Goal: Task Accomplishment & Management: Use online tool/utility

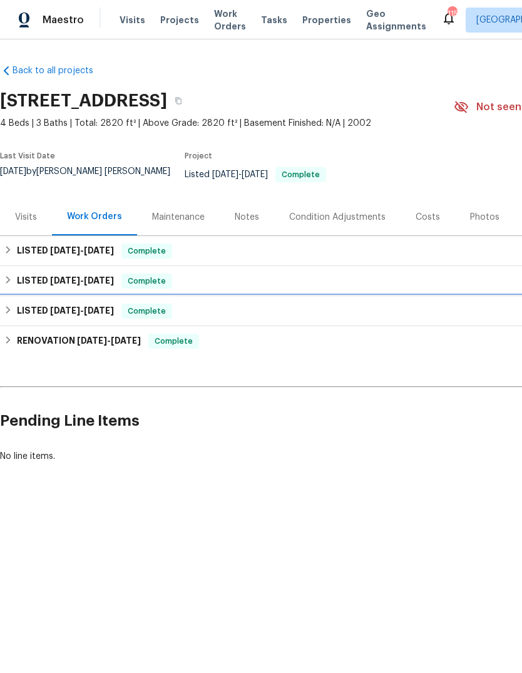
click at [444, 306] on div "LISTED 5/30/25 - 6/4/25 Complete" at bounding box center [353, 311] width 707 height 30
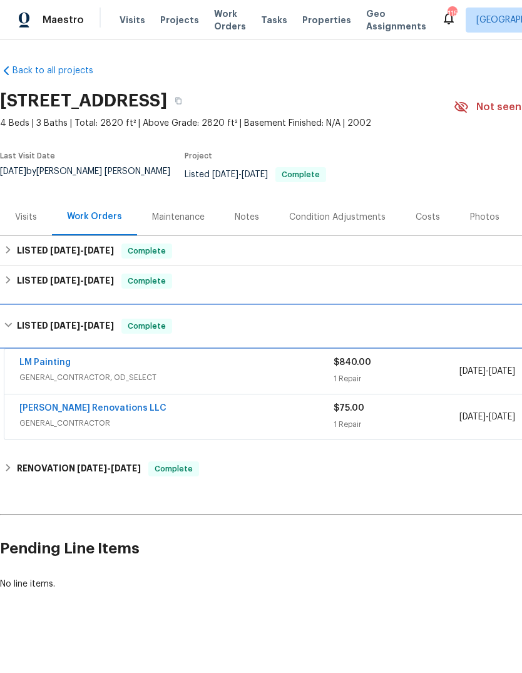
click at [458, 322] on div "LISTED 5/30/25 - 6/4/25 Complete" at bounding box center [353, 326] width 707 height 40
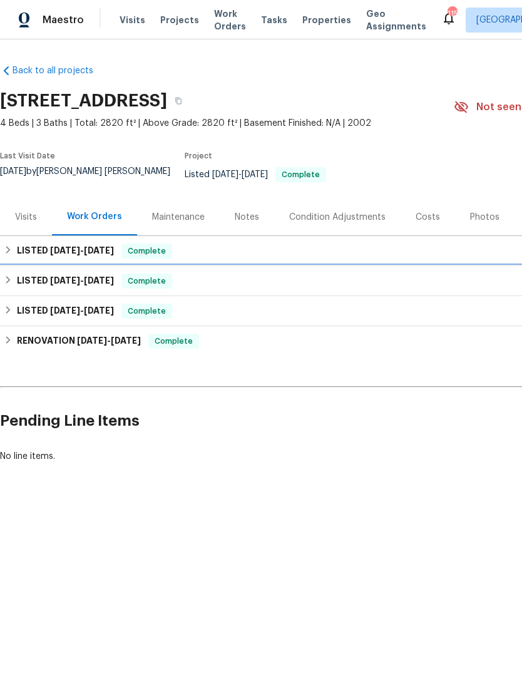
click at [451, 288] on div "LISTED 7/21/25 - 7/25/25 Complete" at bounding box center [354, 280] width 700 height 15
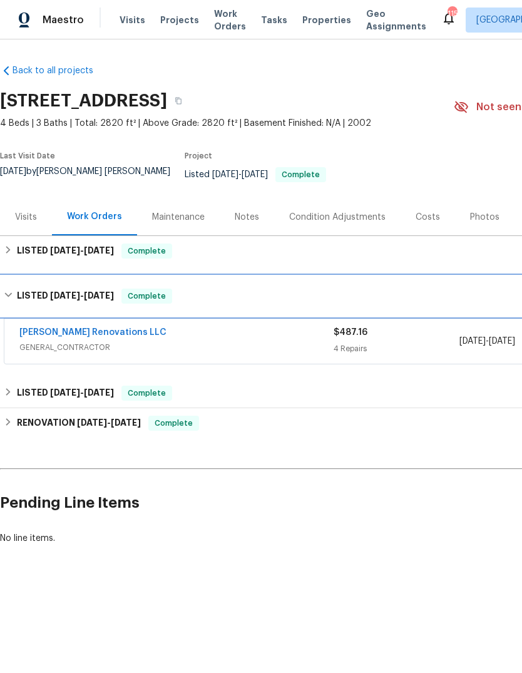
click at [455, 284] on div "LISTED 7/21/25 - 7/25/25 Complete" at bounding box center [353, 296] width 707 height 40
click at [454, 288] on div "LISTED 7/21/25 - 7/25/25 Complete" at bounding box center [354, 295] width 700 height 15
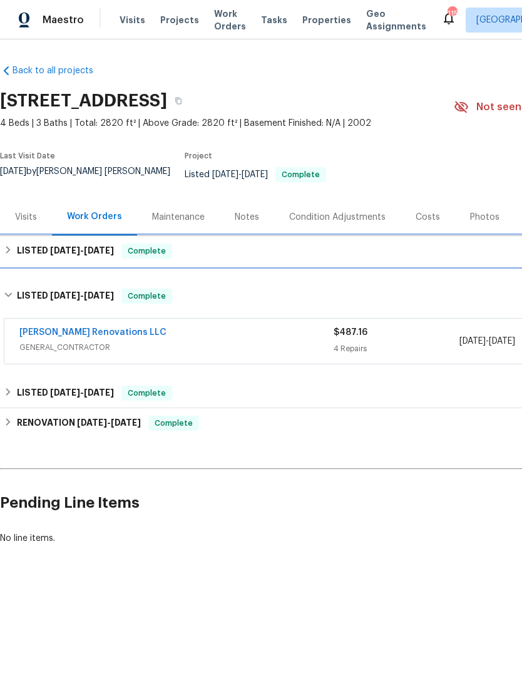
click at [460, 252] on div "LISTED 9/12/25 - 9/17/25 Complete" at bounding box center [354, 250] width 700 height 15
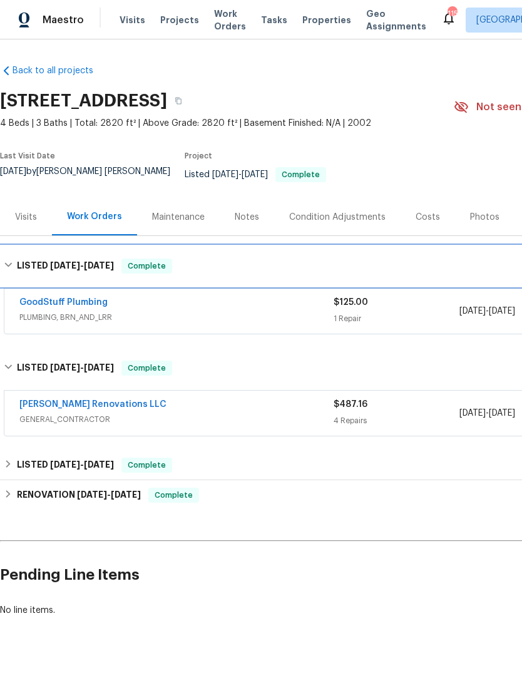
click at [456, 262] on div "LISTED 9/12/25 - 9/17/25 Complete" at bounding box center [354, 265] width 700 height 15
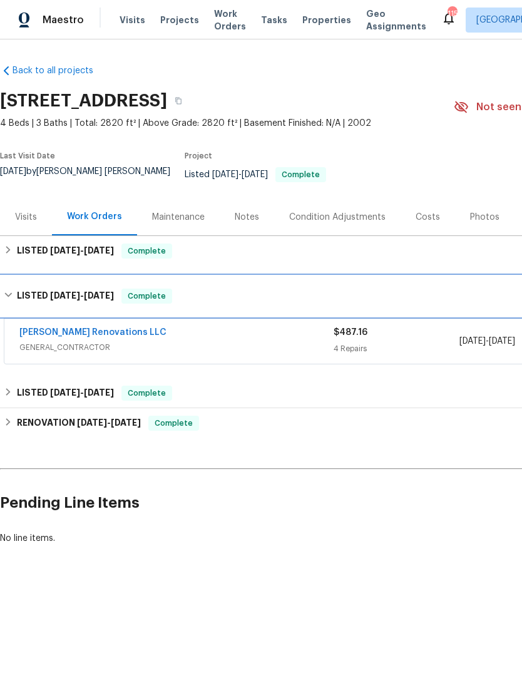
click at [449, 316] on div "LISTED 7/21/25 - 7/25/25 Complete" at bounding box center [353, 296] width 707 height 40
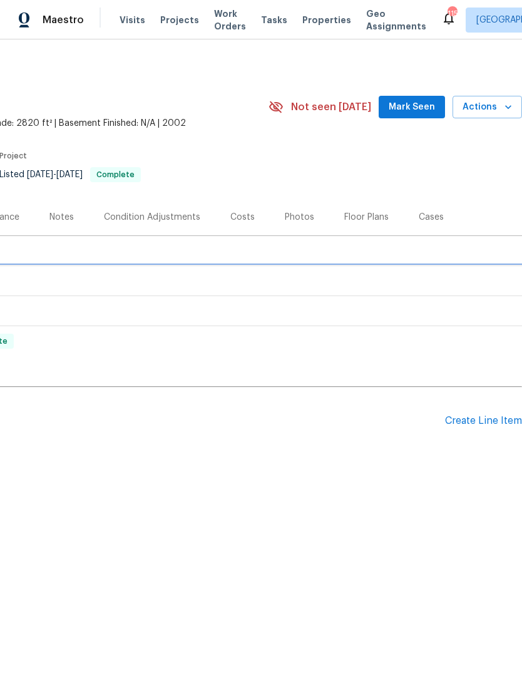
scroll to position [0, 185]
click at [488, 427] on div "Create Line Item" at bounding box center [483, 421] width 77 height 12
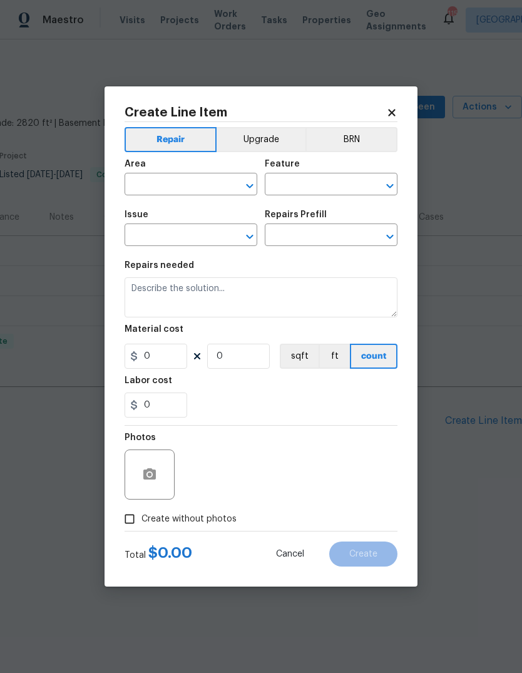
click at [164, 187] on input "text" at bounding box center [174, 185] width 98 height 19
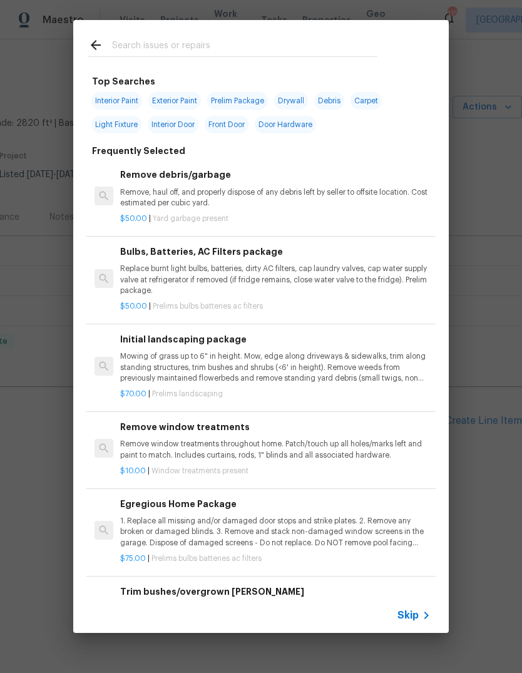
click at [178, 40] on input "text" at bounding box center [244, 47] width 265 height 19
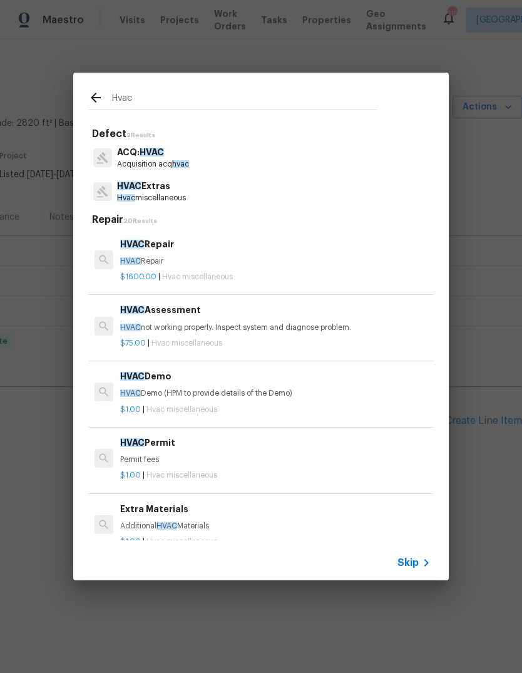
type input "Hvac"
click at [331, 176] on div "HVAC Extras Hvac miscellaneous" at bounding box center [260, 192] width 345 height 34
click at [317, 198] on div "HVAC Extras Hvac miscellaneous" at bounding box center [260, 192] width 345 height 34
click at [350, 338] on p "$75.00 | Hvac miscellaneous" at bounding box center [275, 343] width 310 height 11
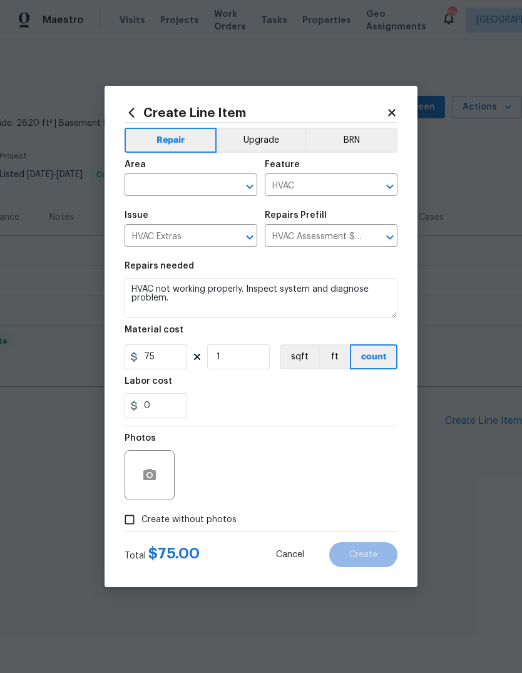
click at [184, 183] on input "text" at bounding box center [174, 185] width 98 height 19
click at [167, 215] on li "HVAC" at bounding box center [191, 213] width 133 height 21
type input "HVAC"
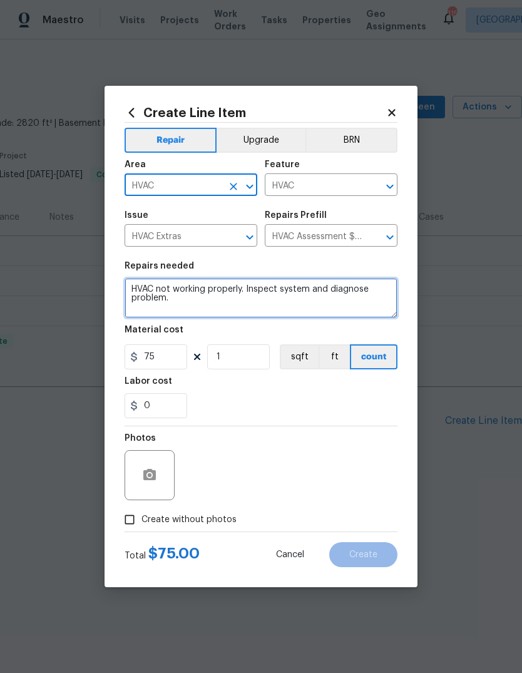
click at [213, 301] on textarea "HVAC not working properly. Inspect system and diagnose problem." at bounding box center [261, 298] width 273 height 40
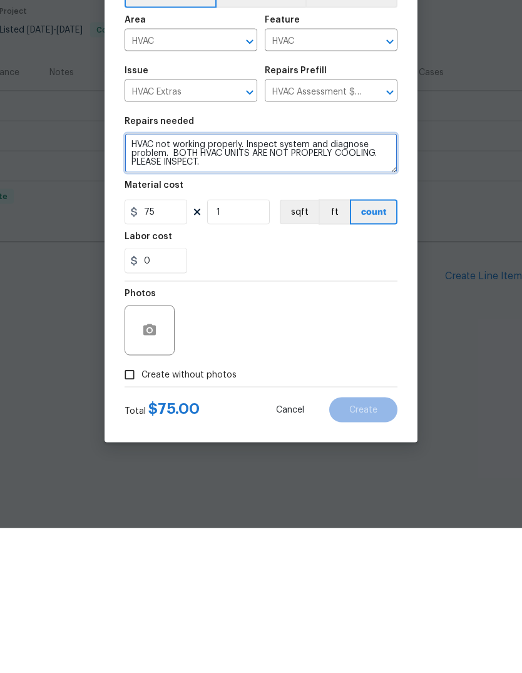
type textarea "HVAC not working properly. Inspect system and diagnose problem. BOTH HVAC UNITS…"
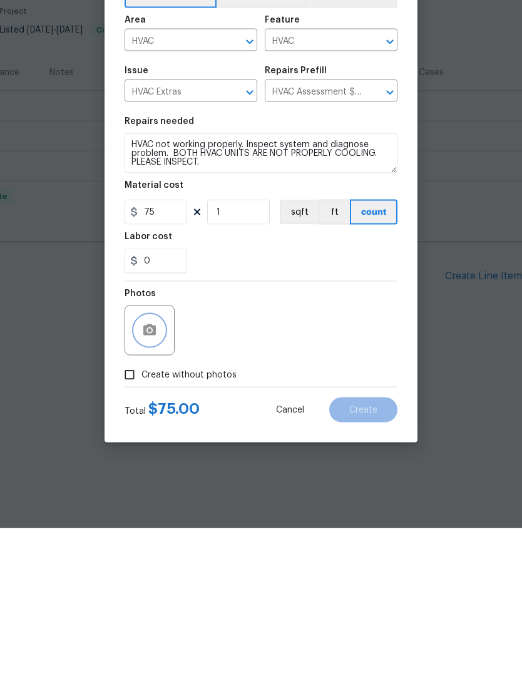
click at [146, 469] on icon "button" at bounding box center [149, 474] width 13 height 11
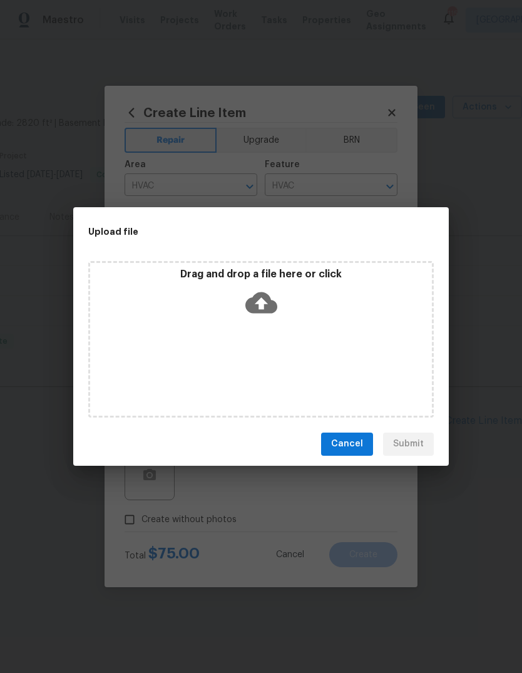
click at [344, 436] on span "Cancel" at bounding box center [347, 444] width 32 height 16
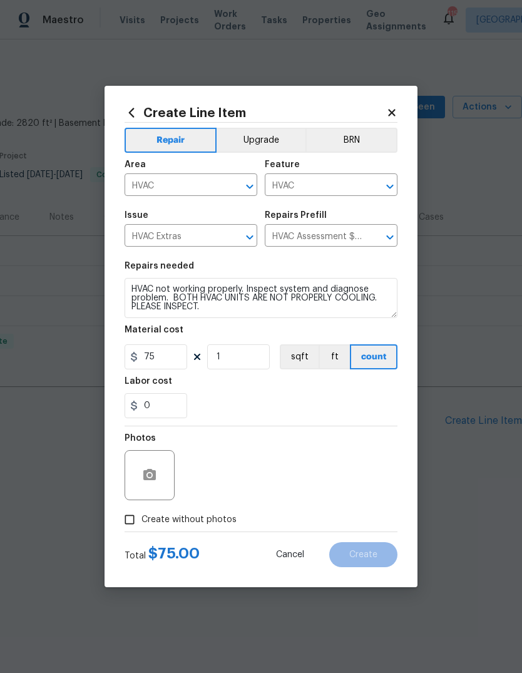
click at [130, 521] on input "Create without photos" at bounding box center [130, 519] width 24 height 24
checkbox input "true"
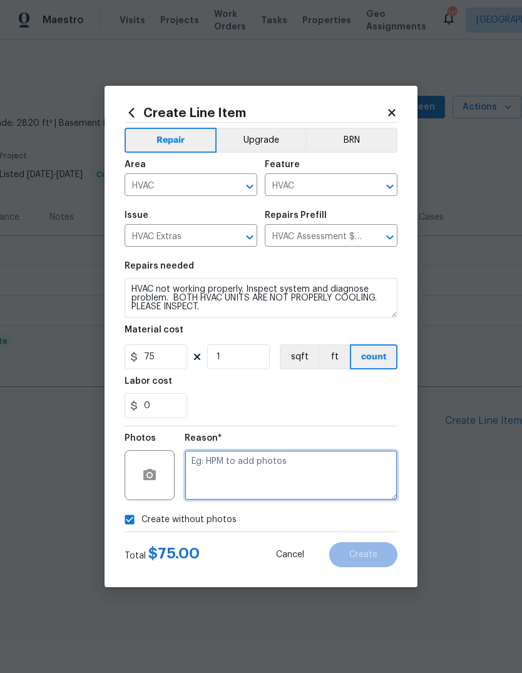
click at [332, 481] on textarea at bounding box center [291, 475] width 213 height 50
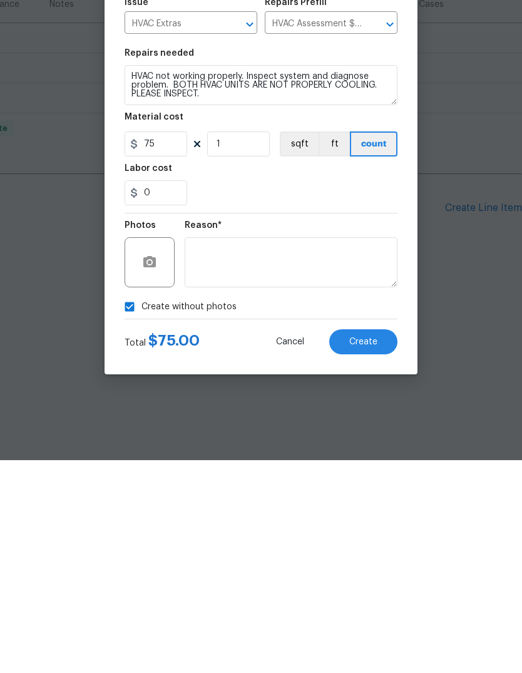
click at [287, 542] on button "Cancel" at bounding box center [290, 554] width 68 height 25
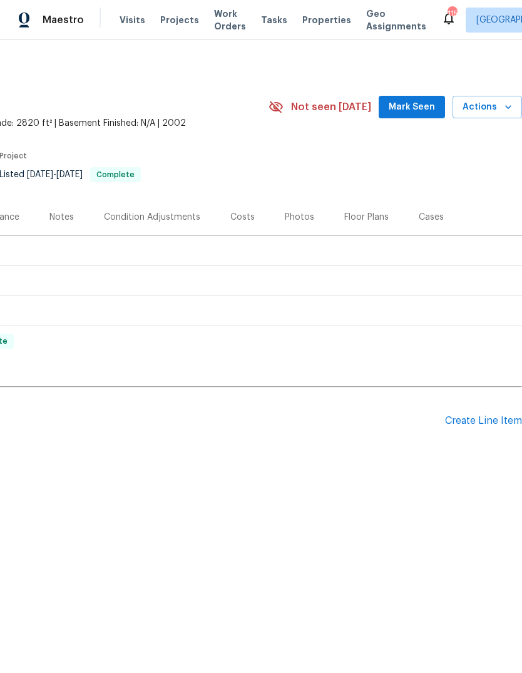
click at [484, 425] on div "Create Line Item" at bounding box center [483, 421] width 77 height 12
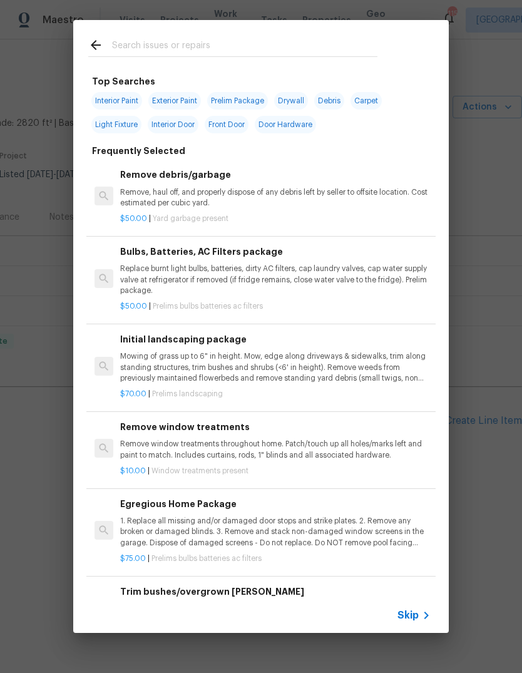
click at [272, 48] on input "text" at bounding box center [244, 47] width 265 height 19
type input "Hvac"
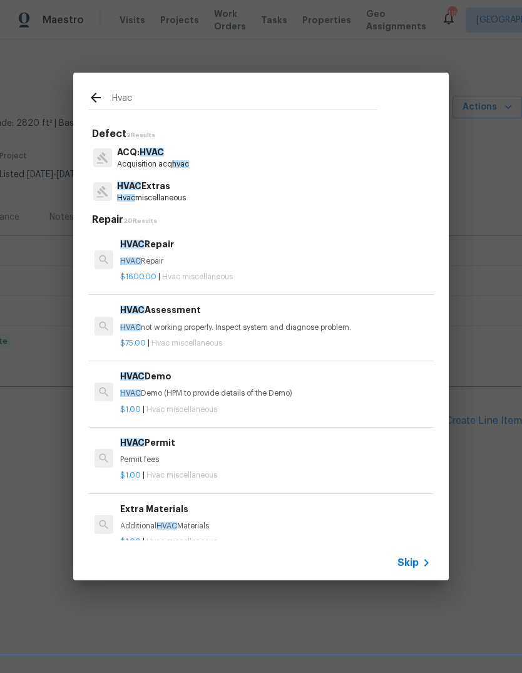
click at [230, 307] on h6 "HVAC Assessment" at bounding box center [275, 310] width 310 height 14
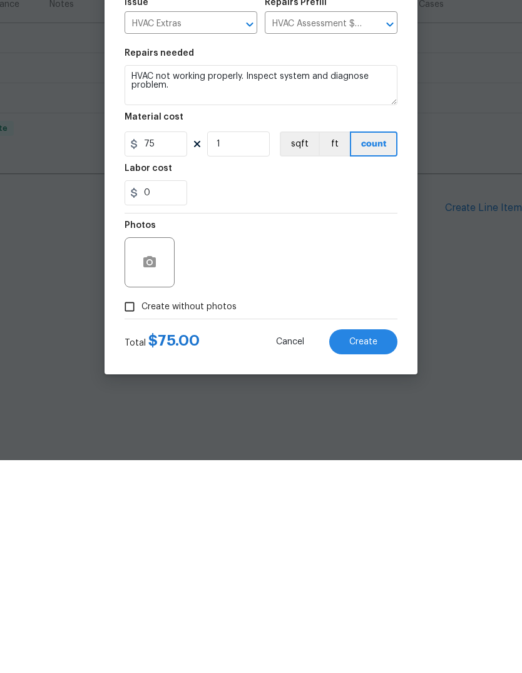
click at [377, 550] on span "Create" at bounding box center [363, 554] width 28 height 9
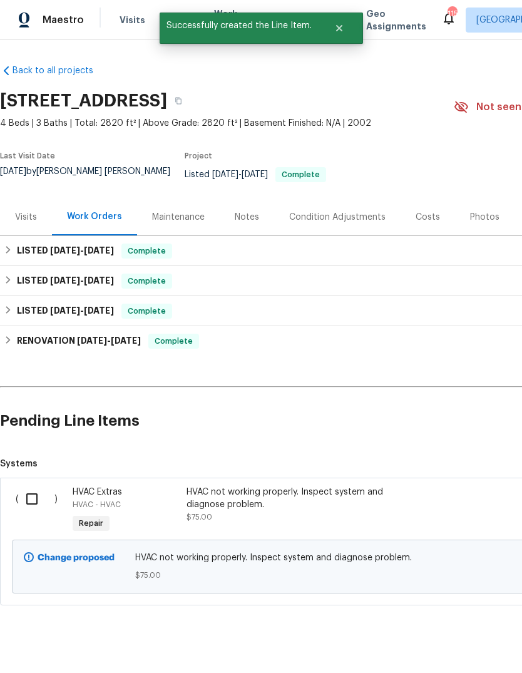
scroll to position [0, 0]
click at [33, 507] on input "checkbox" at bounding box center [37, 499] width 36 height 26
checkbox input "true"
click at [475, 646] on span "Create Work Order" at bounding box center [450, 642] width 83 height 16
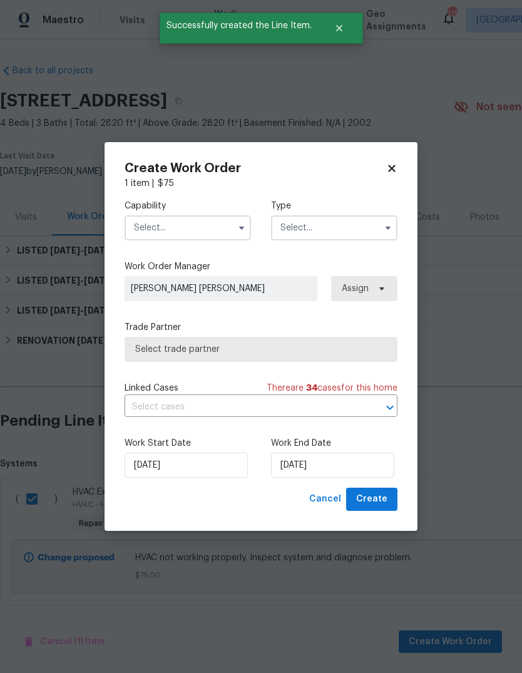
click at [155, 222] on input "text" at bounding box center [188, 227] width 126 height 25
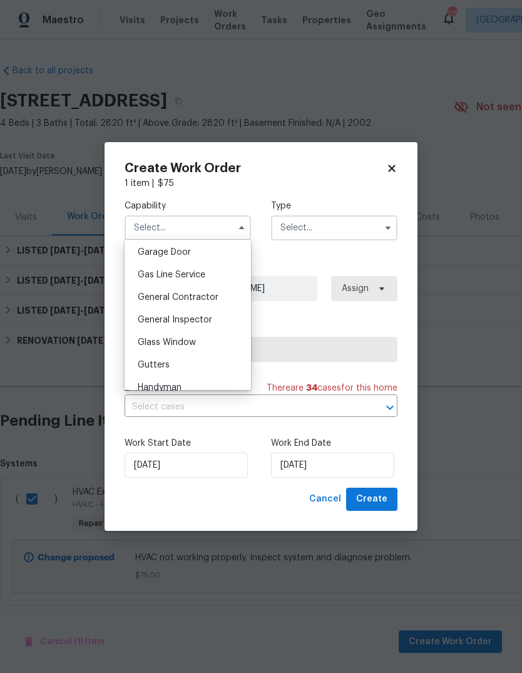
scroll to position [556, 0]
click at [217, 293] on span "General Contractor" at bounding box center [178, 296] width 81 height 9
type input "General Contractor"
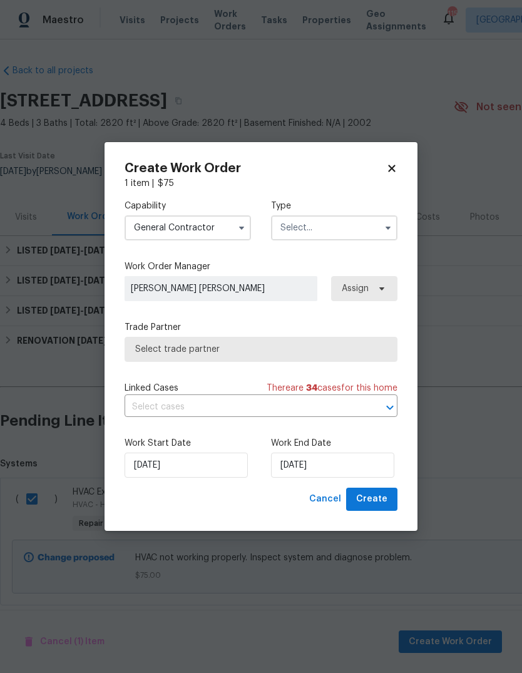
click at [368, 237] on input "text" at bounding box center [334, 227] width 126 height 25
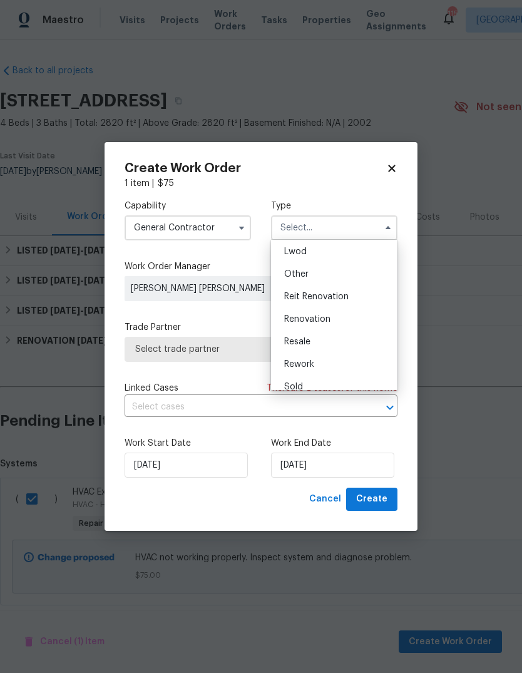
scroll to position [136, 0]
click at [340, 320] on div "Renovation" at bounding box center [334, 320] width 120 height 23
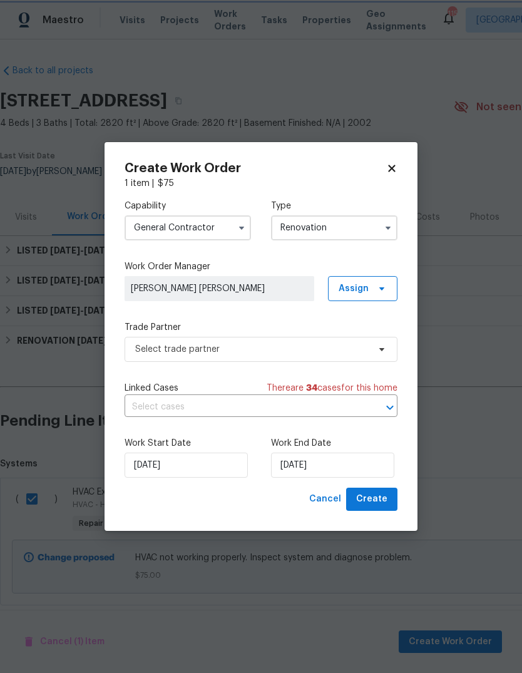
scroll to position [0, 0]
click at [377, 222] on input "Renovation" at bounding box center [334, 227] width 126 height 25
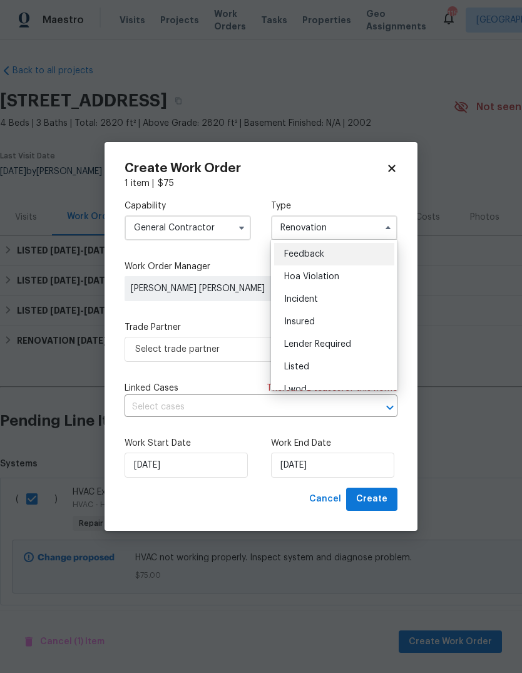
click at [313, 367] on div "Listed" at bounding box center [334, 366] width 120 height 23
type input "Listed"
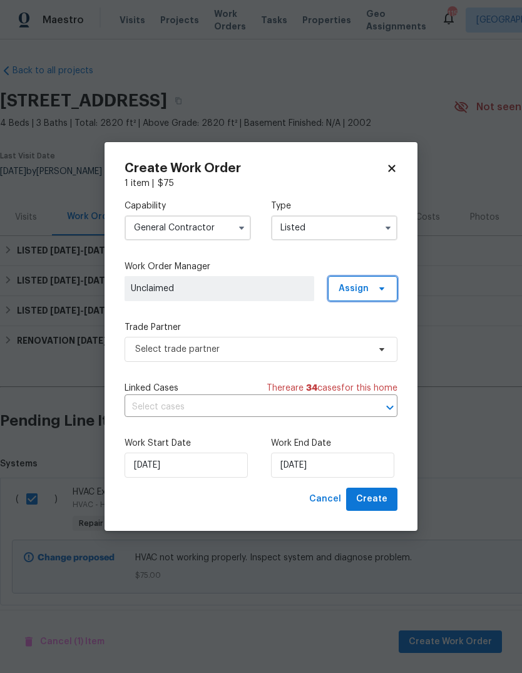
click at [378, 298] on span "Assign" at bounding box center [362, 288] width 69 height 25
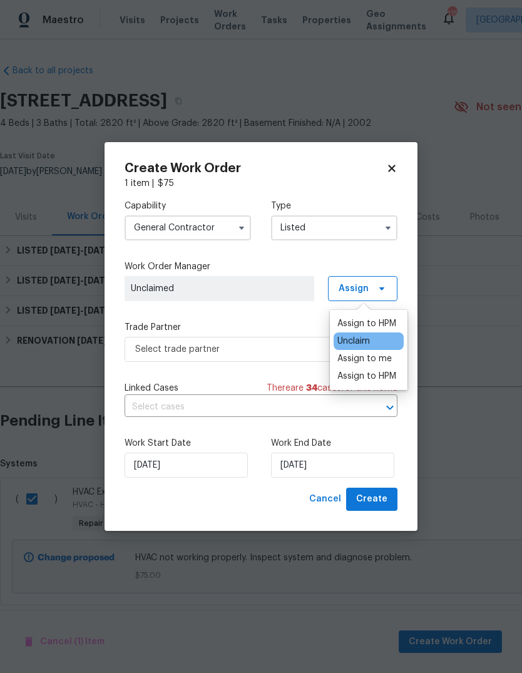
click at [387, 322] on div "Assign to HPM" at bounding box center [366, 323] width 59 height 13
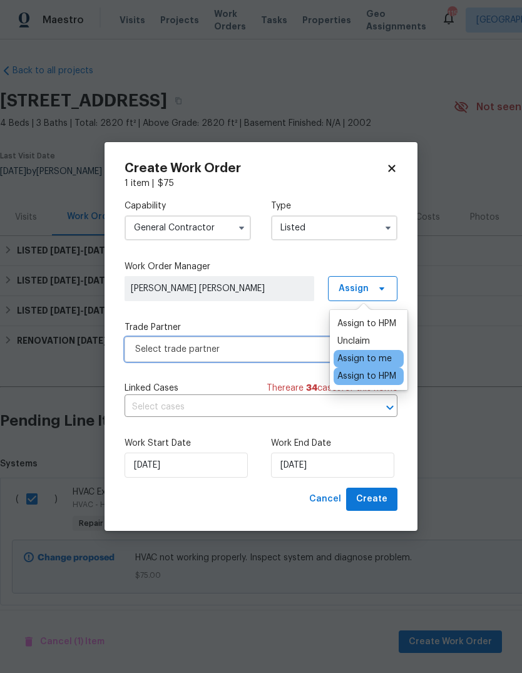
click at [315, 352] on span "Select trade partner" at bounding box center [251, 349] width 233 height 13
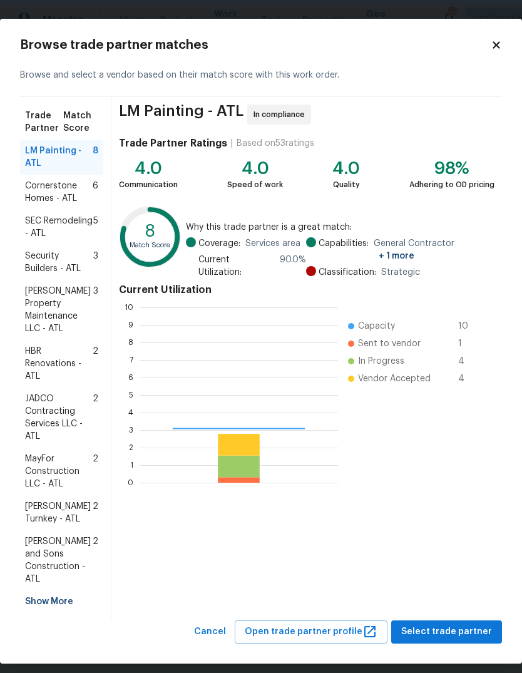
scroll to position [175, 198]
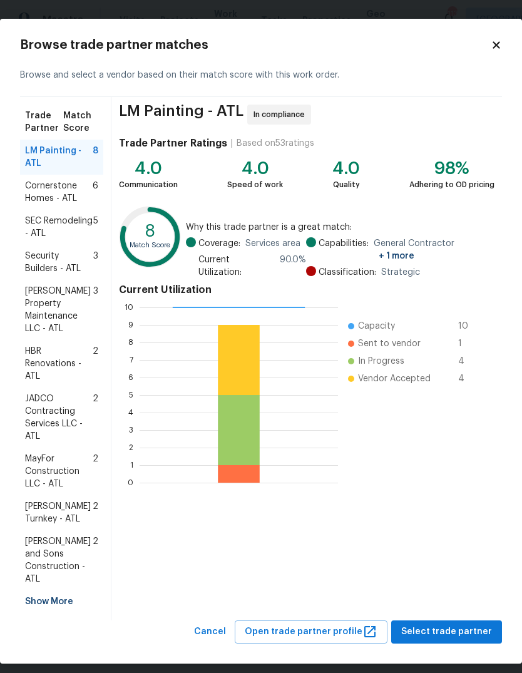
click at [61, 590] on div "Show More" at bounding box center [61, 601] width 83 height 23
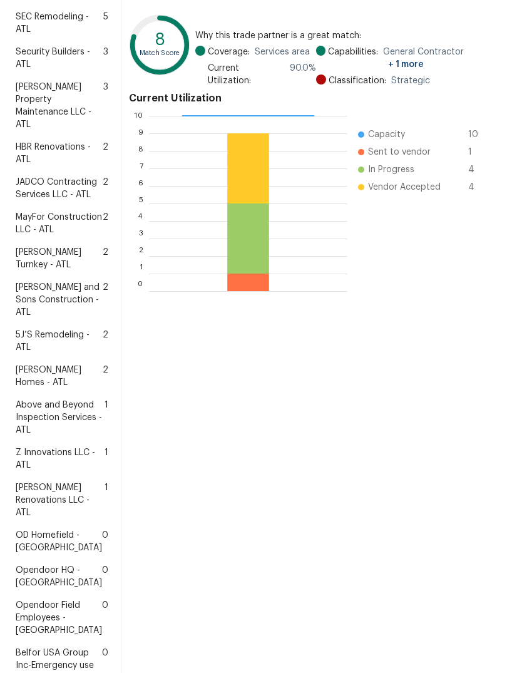
click at [63, 436] on span "Above and Beyond Inspection Services - ATL" at bounding box center [60, 418] width 89 height 38
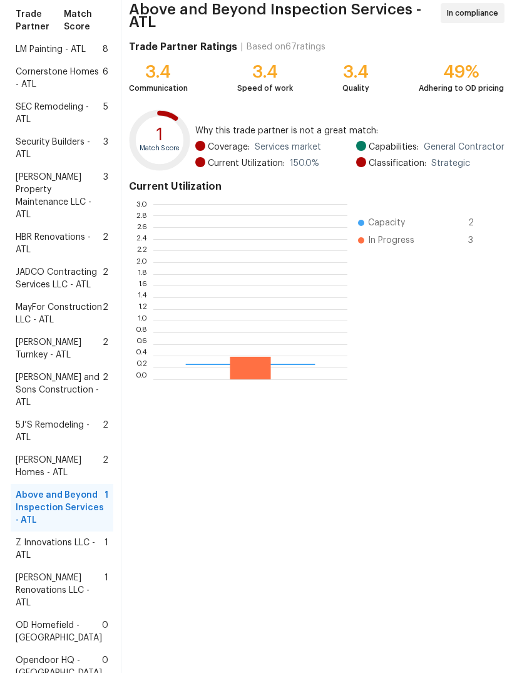
scroll to position [175, 194]
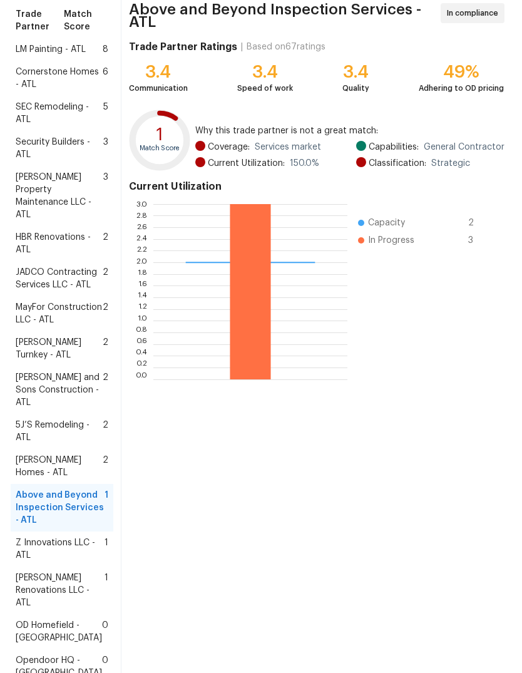
click at [51, 609] on span "[PERSON_NAME] Renovations LLC - ATL" at bounding box center [60, 590] width 89 height 38
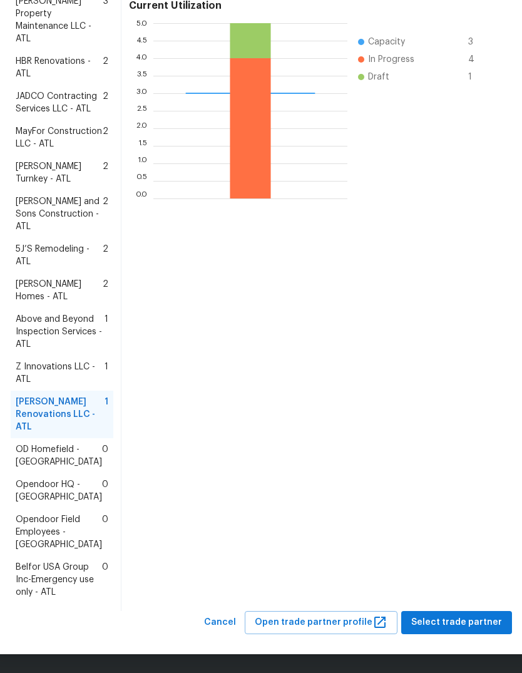
scroll to position [364, 0]
click at [474, 626] on span "Select trade partner" at bounding box center [456, 622] width 91 height 16
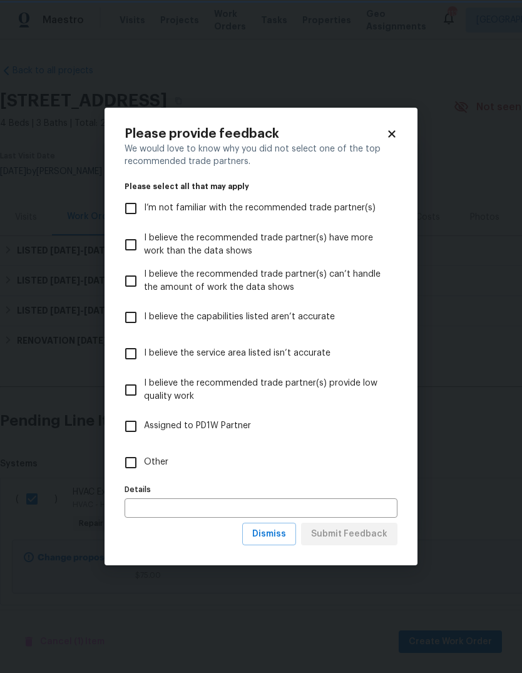
scroll to position [0, 0]
click at [150, 459] on span "Other" at bounding box center [156, 462] width 24 height 13
click at [144, 459] on input "Other" at bounding box center [131, 462] width 26 height 26
checkbox input "true"
click at [375, 534] on span "Submit Feedback" at bounding box center [349, 534] width 76 height 16
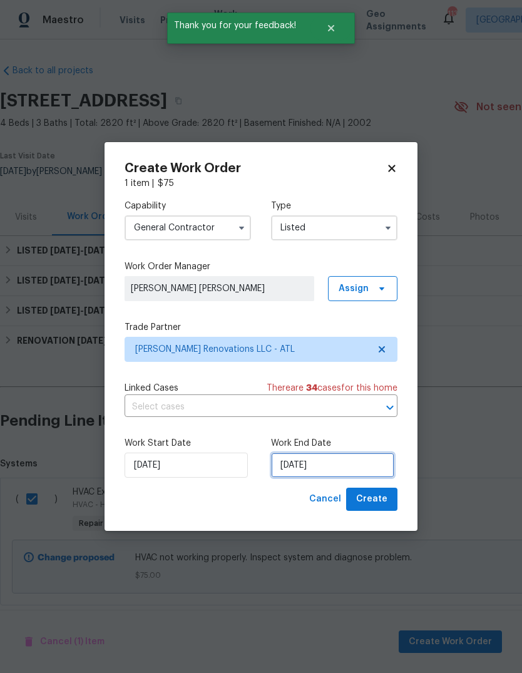
click at [349, 459] on input "[DATE]" at bounding box center [332, 464] width 123 height 25
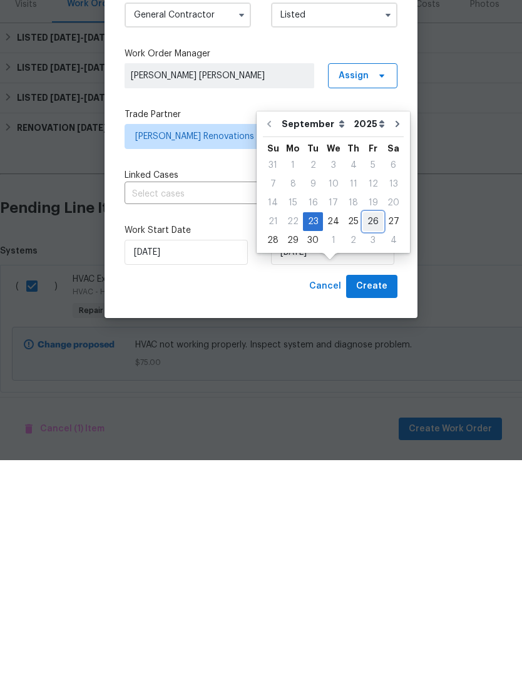
click at [366, 426] on div "26" at bounding box center [373, 435] width 20 height 18
type input "[DATE]"
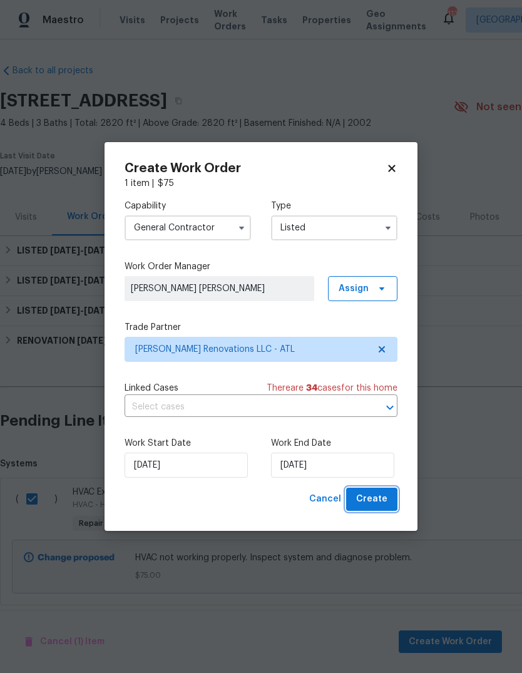
click at [377, 506] on span "Create" at bounding box center [371, 499] width 31 height 16
checkbox input "false"
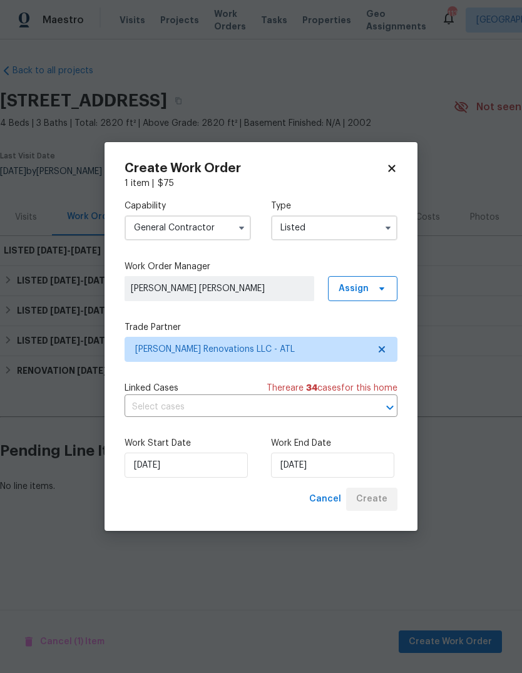
scroll to position [0, 0]
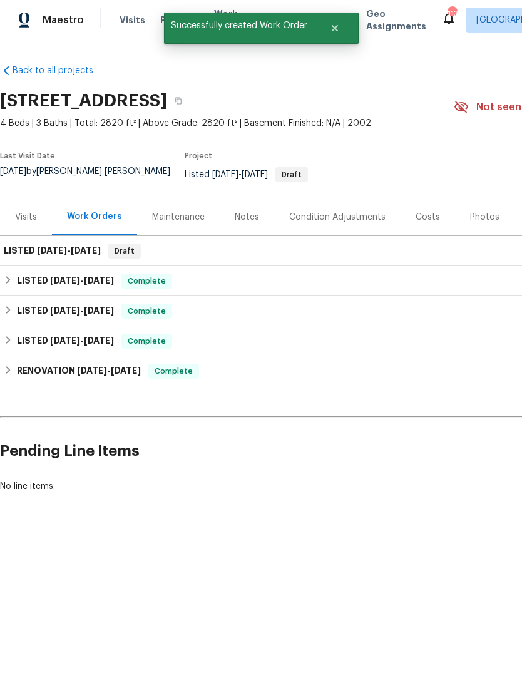
click at [245, 223] on div "Notes" at bounding box center [247, 217] width 24 height 13
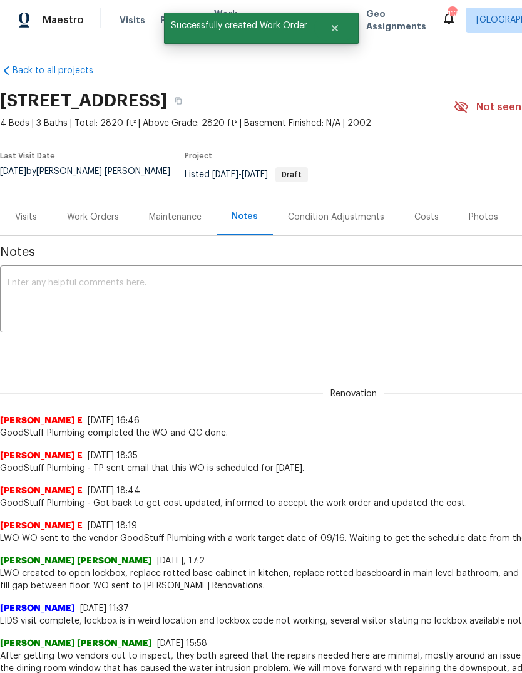
click at [359, 298] on textarea at bounding box center [354, 300] width 692 height 44
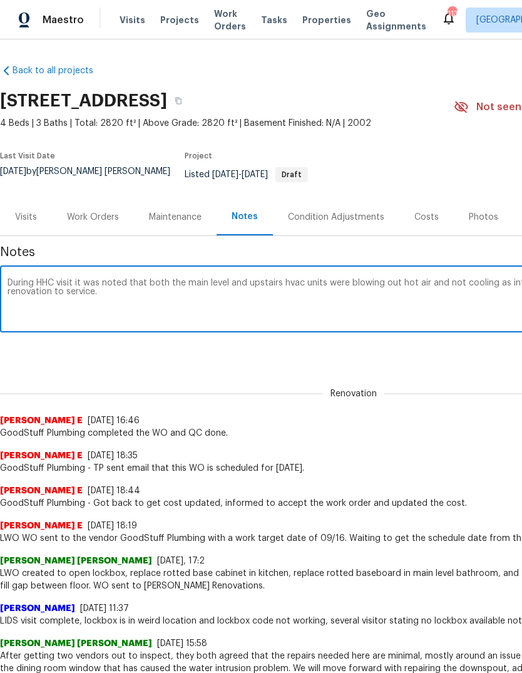
click at [285, 288] on textarea "During HHC visit it was noted that both the main level and upstairs hvac units …" at bounding box center [354, 300] width 692 height 44
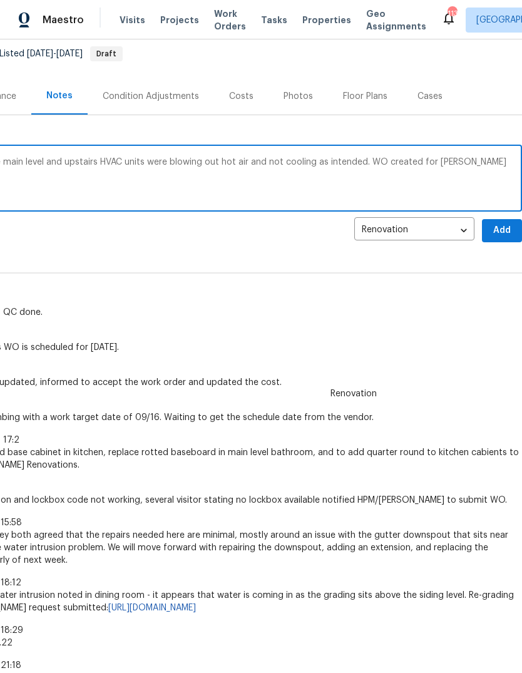
scroll to position [121, 185]
type textarea "During HHC visit it was noted that both the main level and upstairs HVAC units …"
click at [504, 237] on span "Add" at bounding box center [502, 231] width 20 height 16
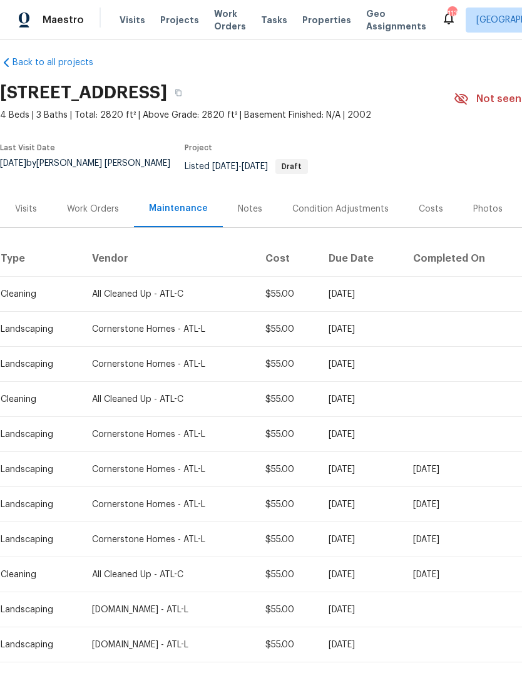
scroll to position [8, 0]
click at [89, 215] on div "Work Orders" at bounding box center [93, 209] width 52 height 13
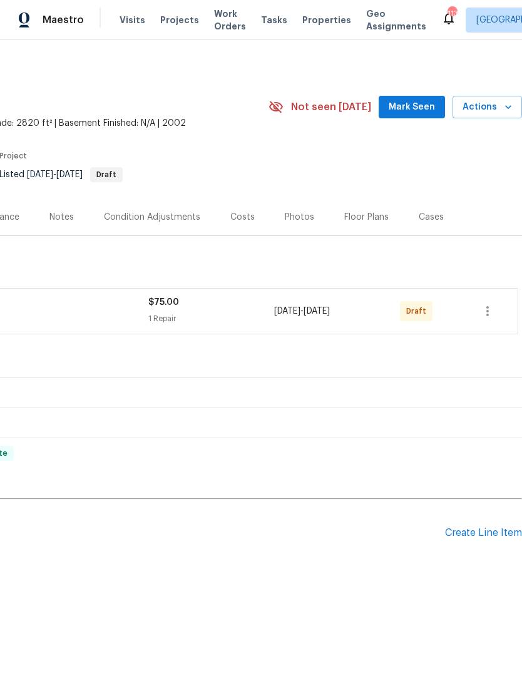
scroll to position [0, 185]
click at [486, 311] on icon "button" at bounding box center [487, 311] width 3 height 10
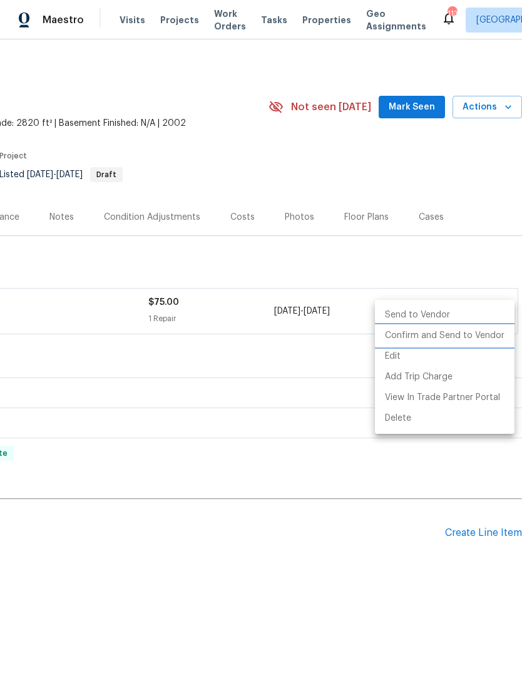
click at [476, 337] on li "Confirm and Send to Vendor" at bounding box center [445, 335] width 140 height 21
click at [305, 363] on div at bounding box center [261, 336] width 522 height 673
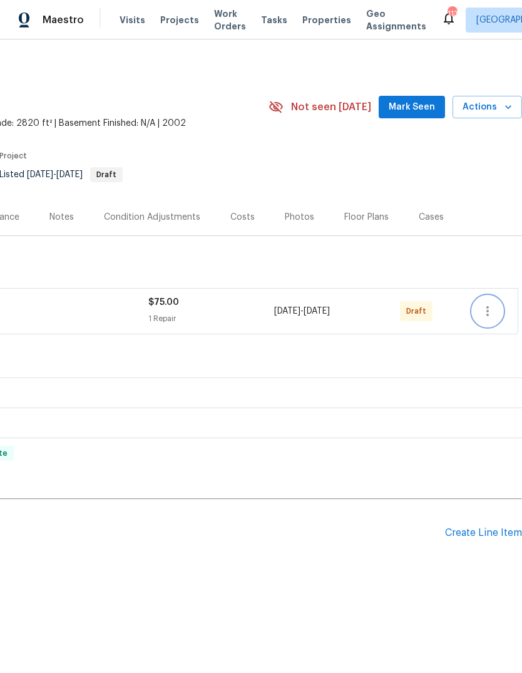
click at [490, 310] on icon "button" at bounding box center [487, 310] width 15 height 15
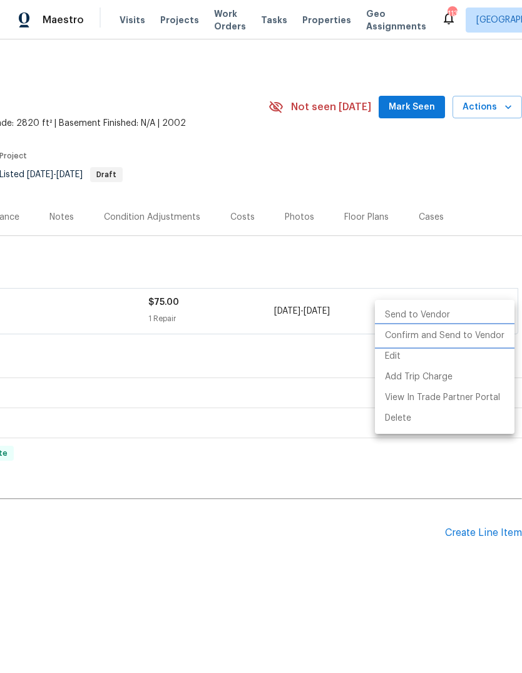
click at [472, 337] on li "Confirm and Send to Vendor" at bounding box center [445, 335] width 140 height 21
click at [412, 335] on li "Confirm and Send to Vendor" at bounding box center [445, 335] width 140 height 21
click at [464, 270] on div at bounding box center [261, 336] width 522 height 673
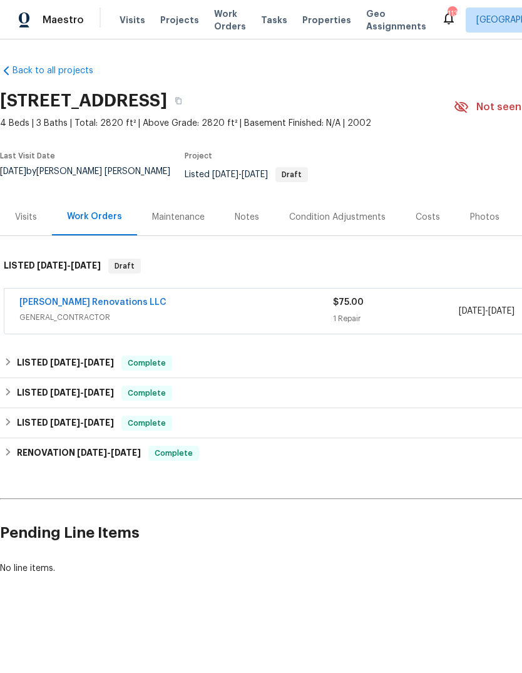
click at [91, 302] on link "[PERSON_NAME] Renovations LLC" at bounding box center [92, 302] width 147 height 9
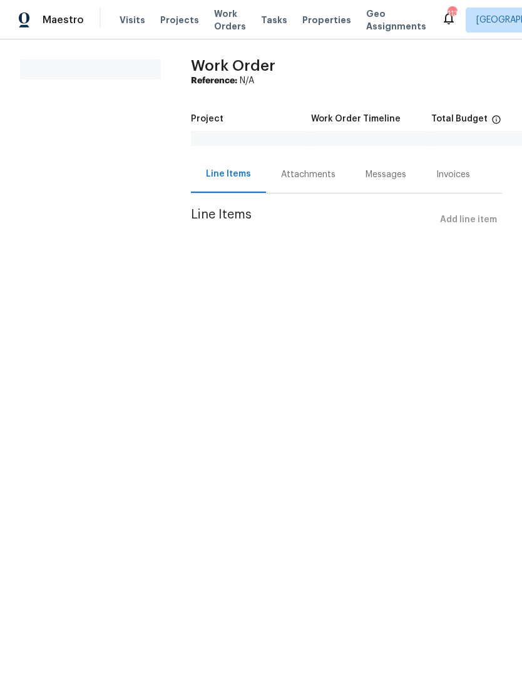
click at [387, 181] on div "Messages" at bounding box center [385, 174] width 41 height 13
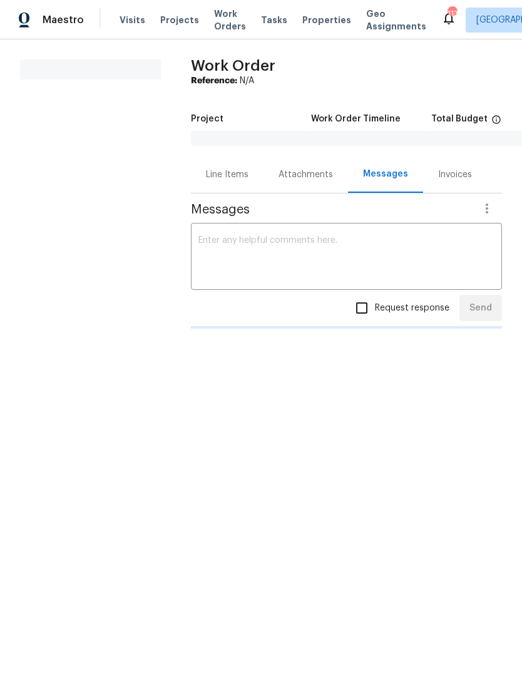
click at [375, 252] on textarea at bounding box center [346, 258] width 296 height 44
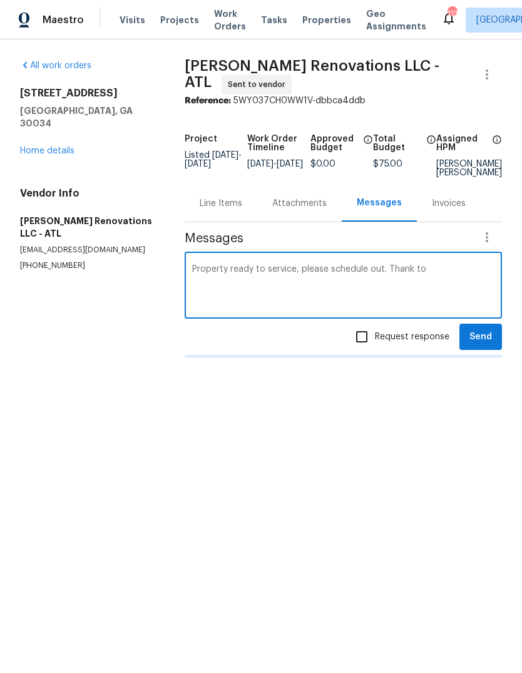
type textarea "Property ready to service, please schedule out. Thank tou"
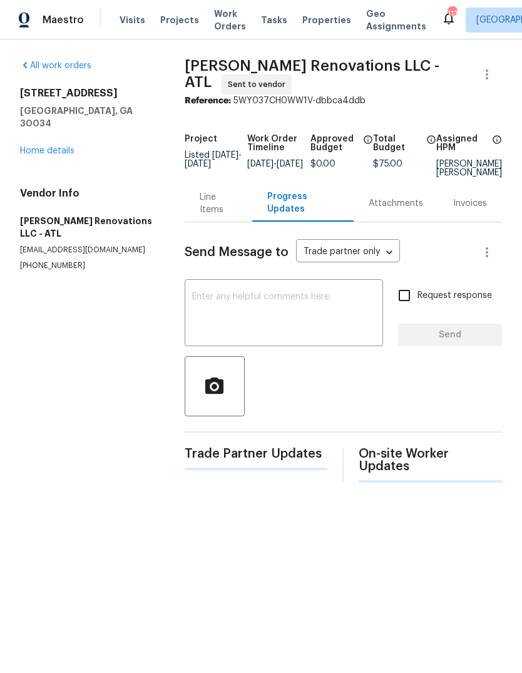
click at [355, 323] on textarea at bounding box center [283, 314] width 183 height 44
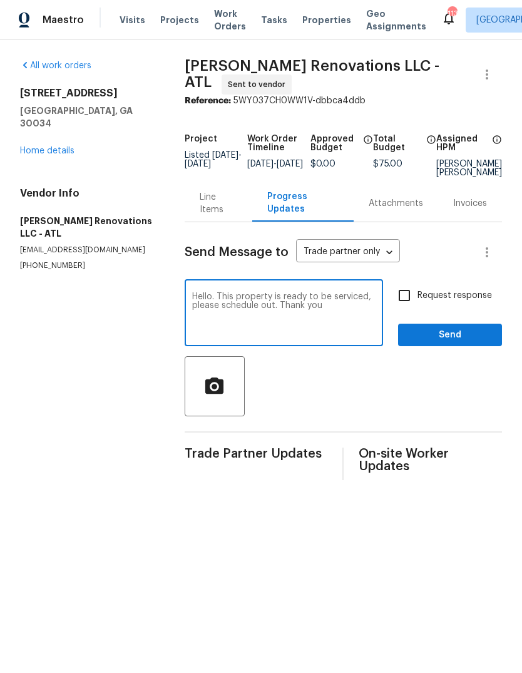
type textarea "Hello. This property is ready to be serviced, please schedule out. Thank you"
click at [408, 308] on input "Request response" at bounding box center [404, 295] width 26 height 26
checkbox input "true"
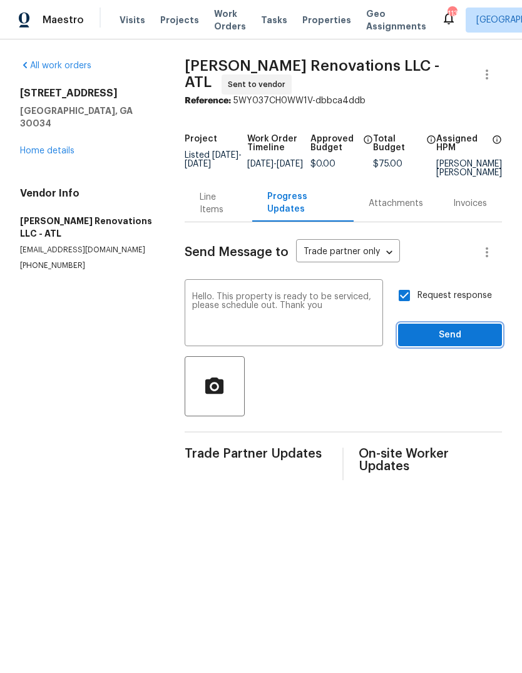
click at [477, 343] on span "Send" at bounding box center [450, 335] width 84 height 16
